Goal: Task Accomplishment & Management: Use online tool/utility

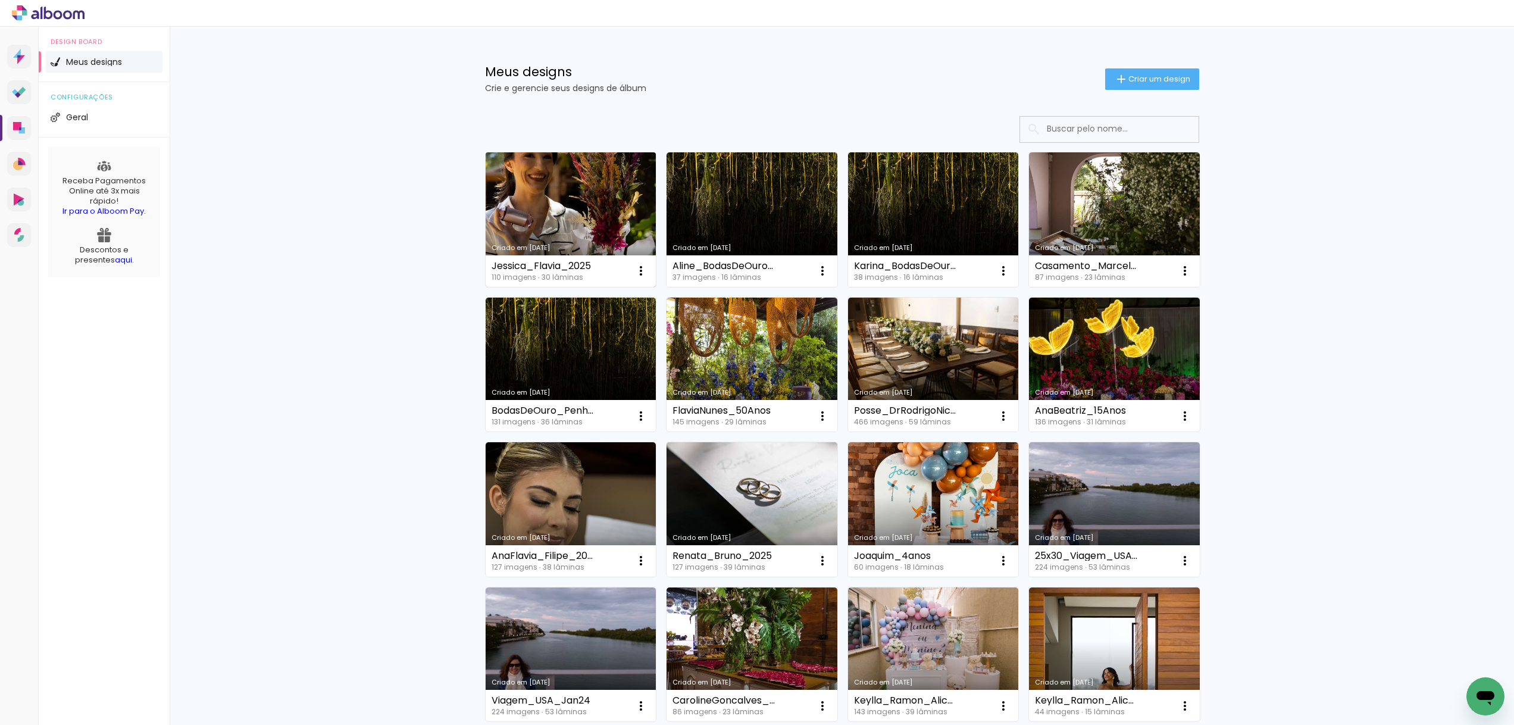
click at [559, 192] on link "Criado em [DATE]" at bounding box center [571, 219] width 171 height 135
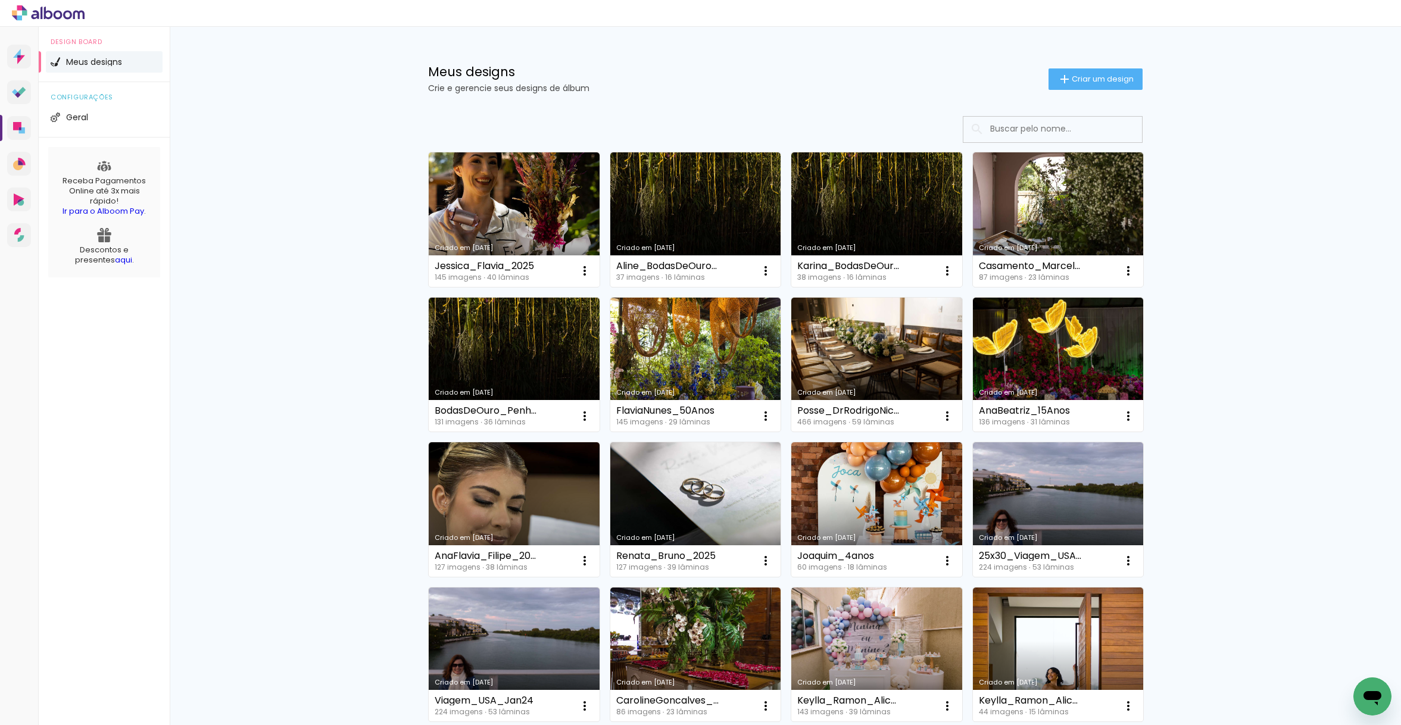
click at [360, 112] on div "Meus designs Crie e gerencie seus designs de álbum Criar um design Criado em 16…" at bounding box center [785, 659] width 1231 height 1265
